Goal: Communication & Community: Ask a question

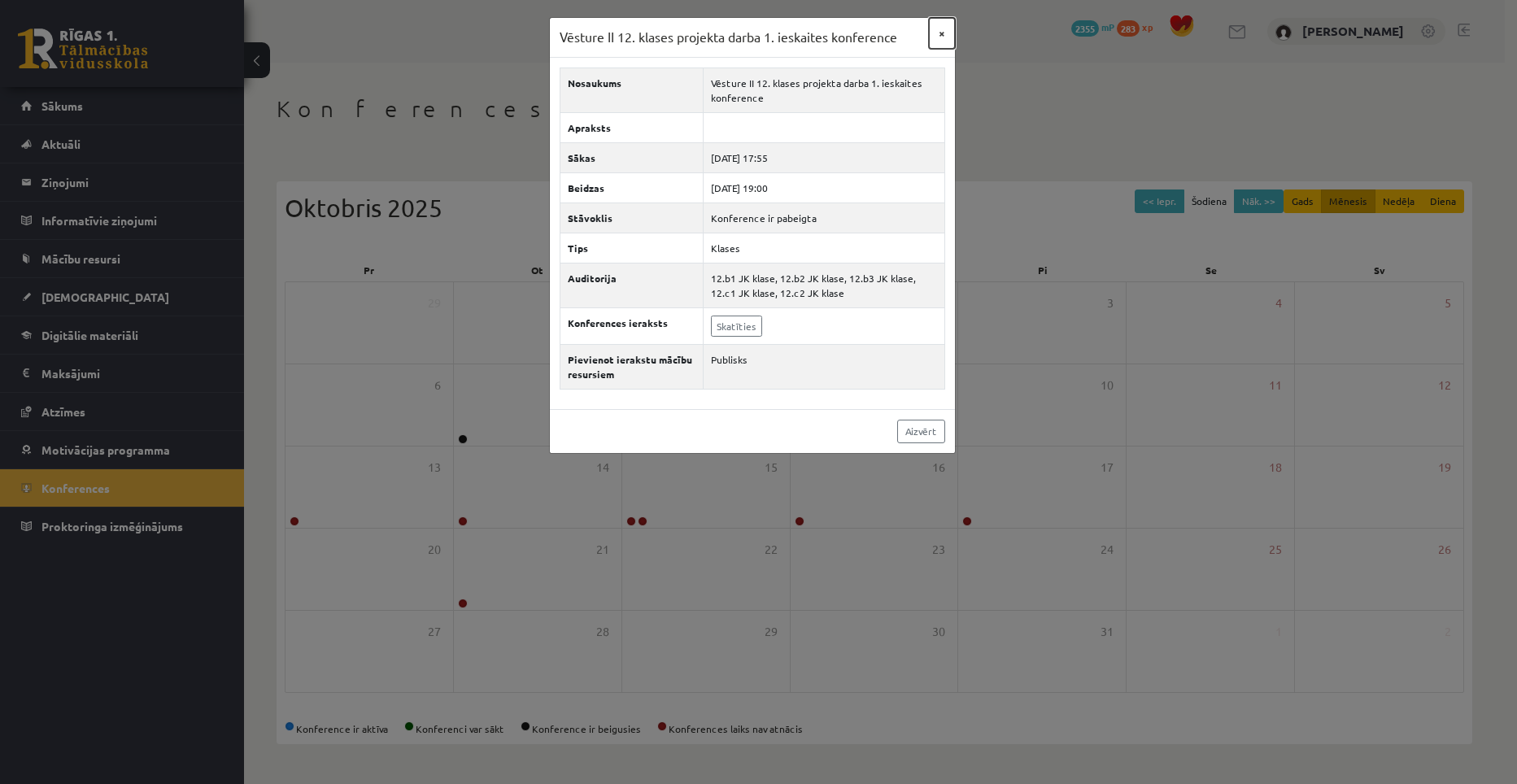
click at [940, 31] on button "×" at bounding box center [942, 33] width 26 height 31
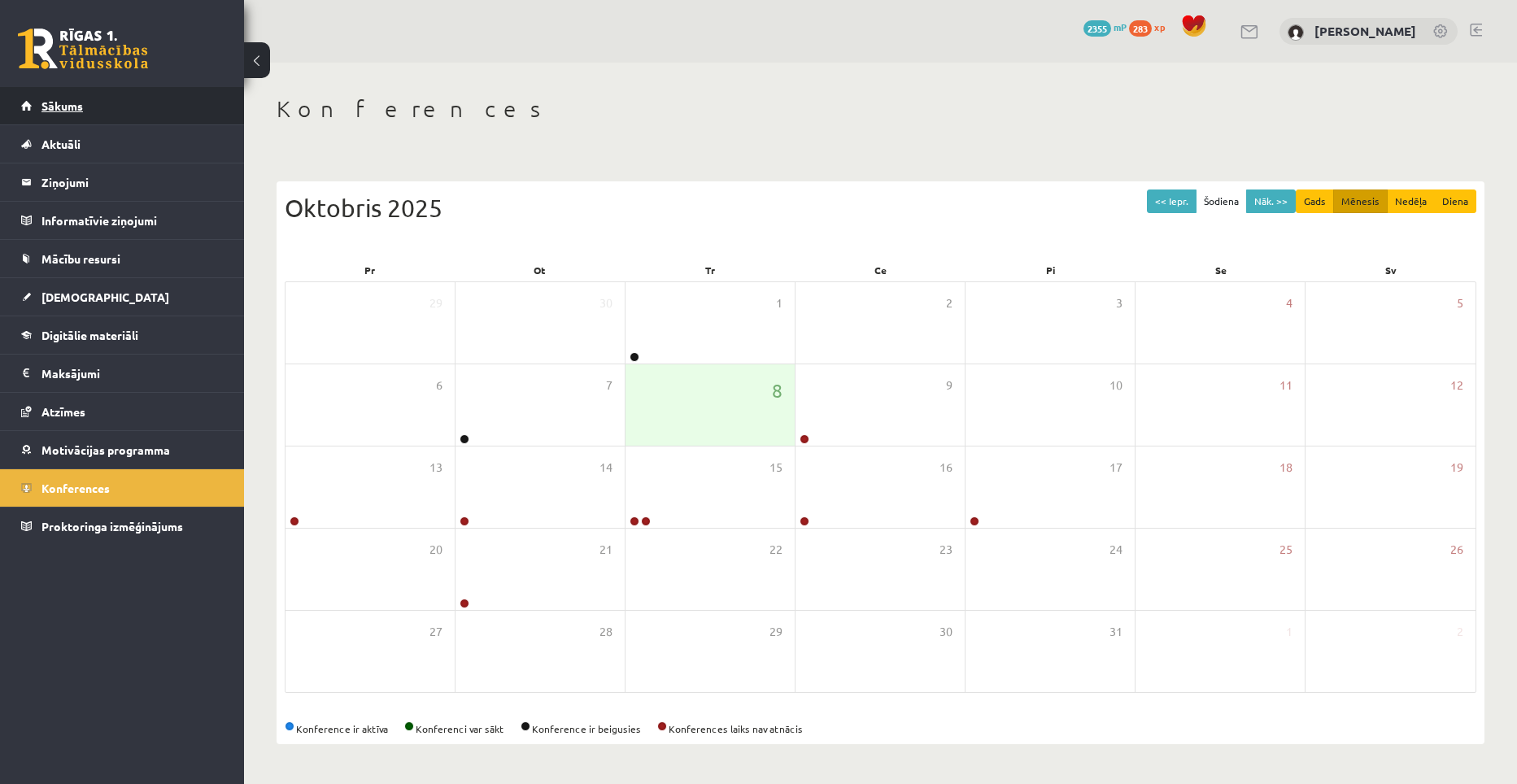
click at [70, 106] on span "Sākums" at bounding box center [63, 106] width 42 height 14
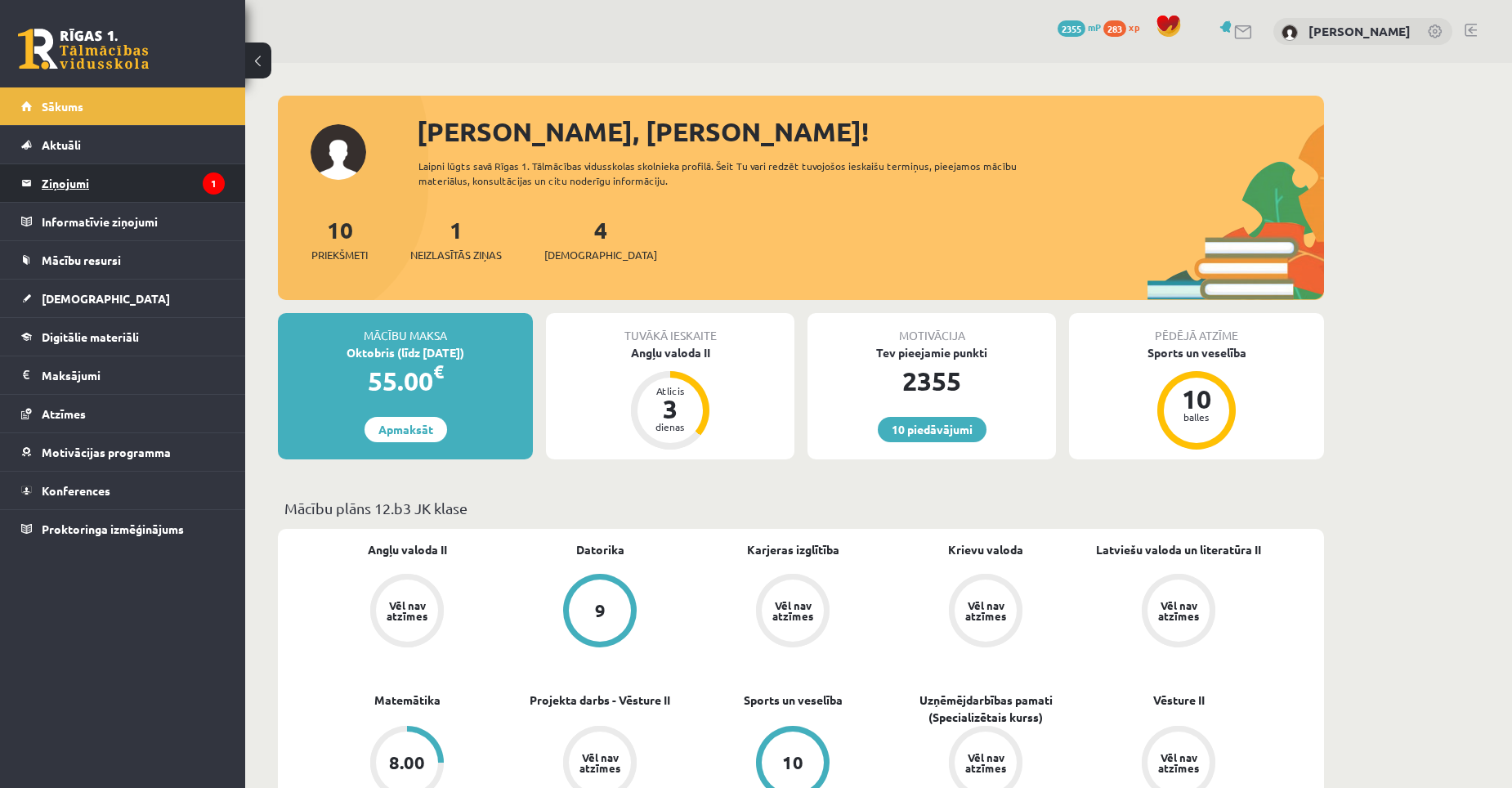
click at [47, 181] on legend "Ziņojumi 1" at bounding box center [134, 183] width 183 height 38
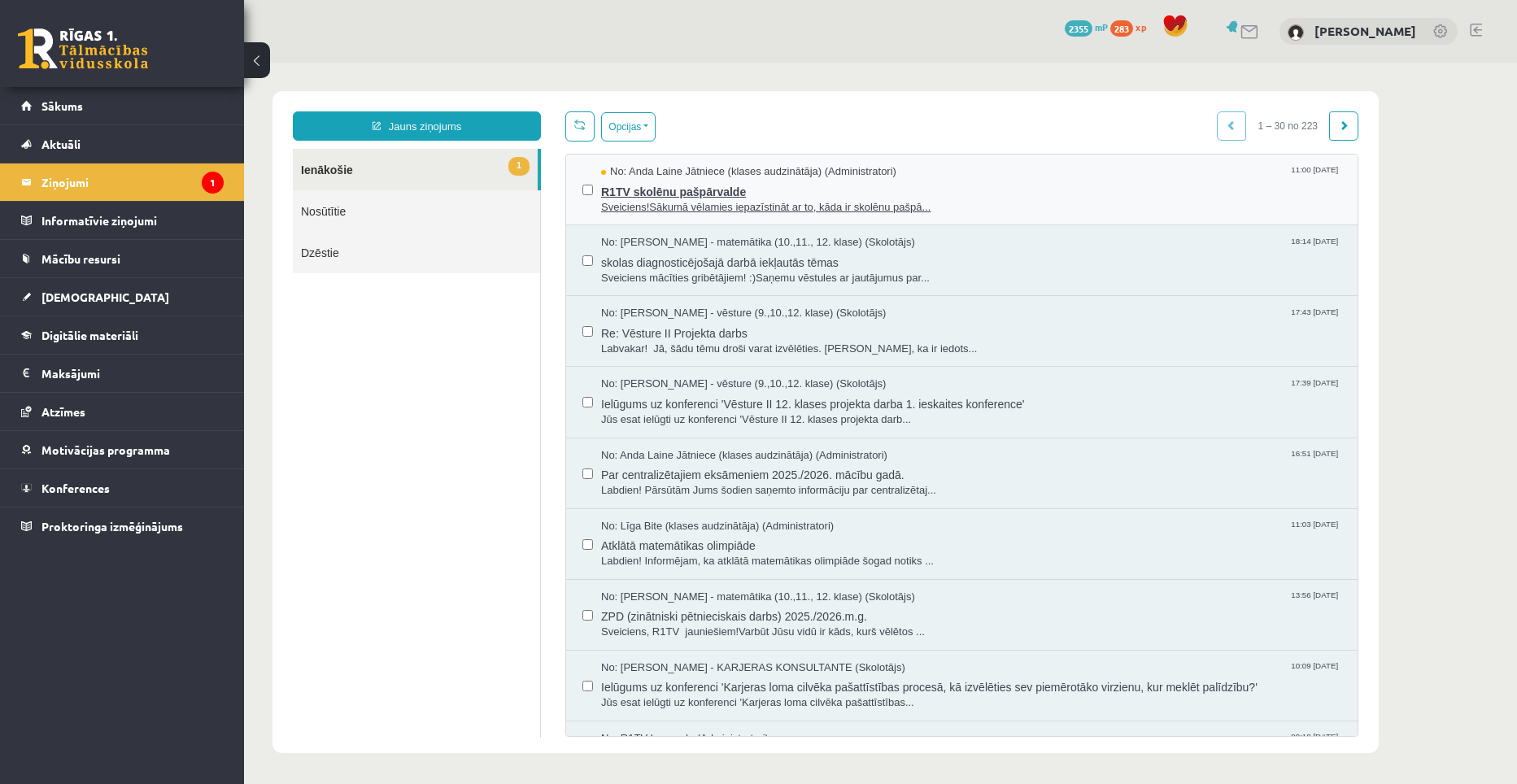
click at [674, 195] on span "R1TV skolēnu pašpārvalde" at bounding box center [972, 190] width 740 height 20
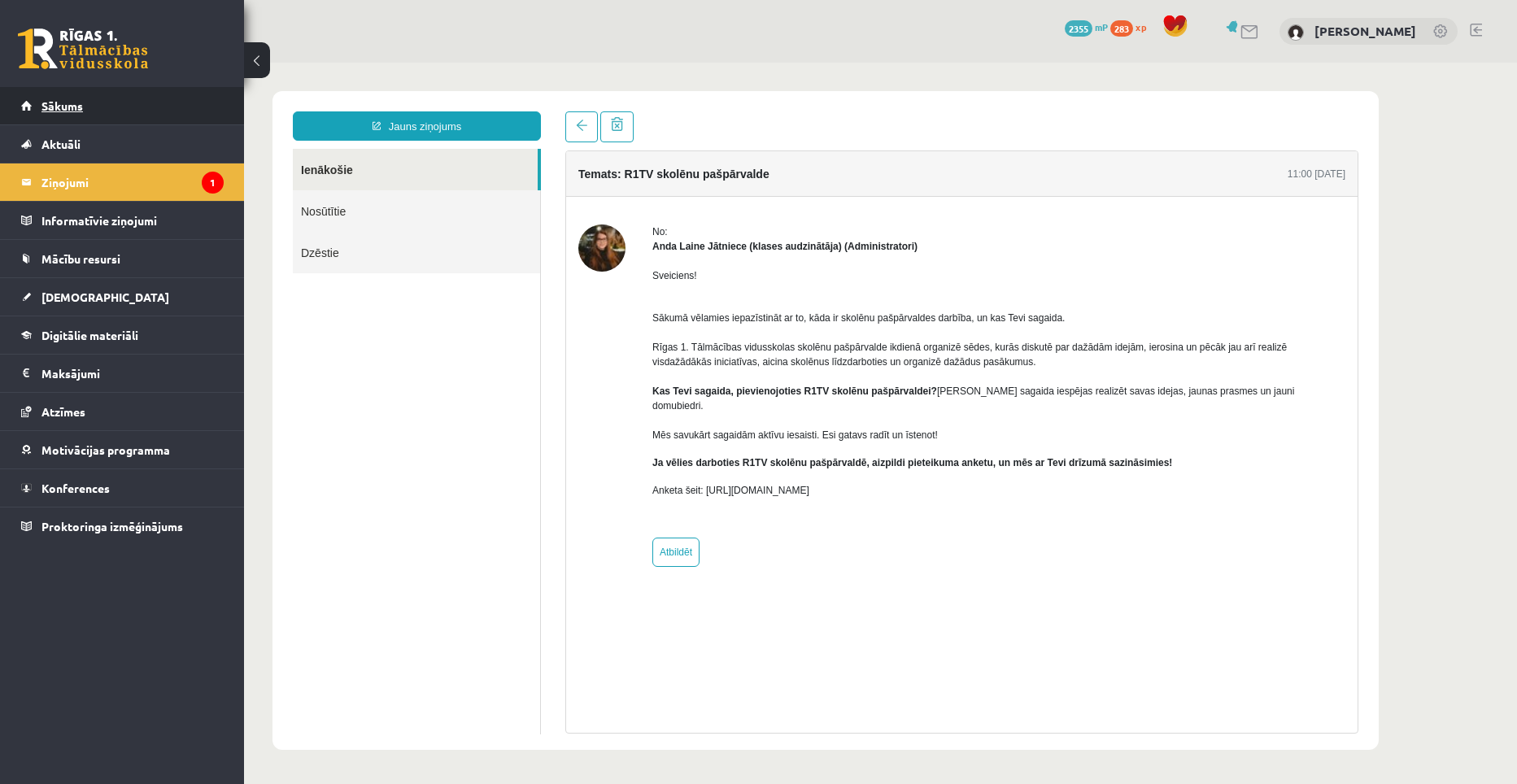
click at [75, 107] on span "Sākums" at bounding box center [63, 106] width 42 height 14
